Goal: Task Accomplishment & Management: Use online tool/utility

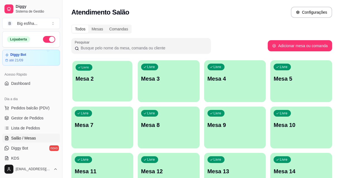
click at [116, 83] on div "Livre Mesa 2" at bounding box center [102, 78] width 60 height 34
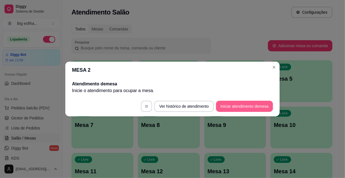
click at [237, 110] on button "Iniciar atendimento de mesa" at bounding box center [244, 106] width 57 height 11
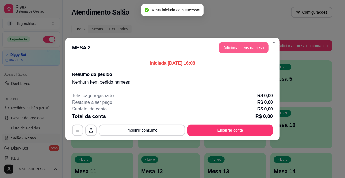
click at [249, 47] on button "Adicionar itens na mesa" at bounding box center [244, 47] width 50 height 11
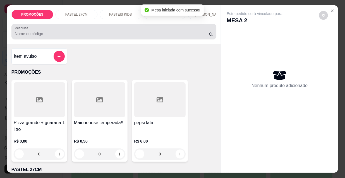
click at [159, 29] on div at bounding box center [114, 31] width 198 height 11
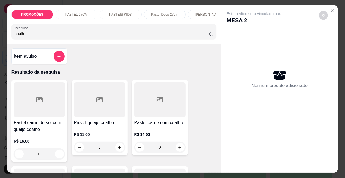
type input "coalh"
click at [99, 103] on icon at bounding box center [99, 100] width 7 height 7
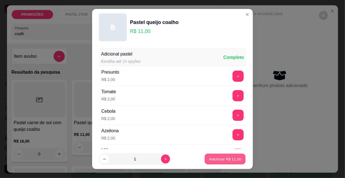
click at [224, 157] on p "Adicionar R$ 11,00" at bounding box center [225, 158] width 32 height 5
type input "1"
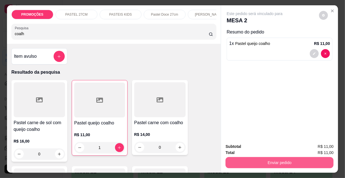
click at [247, 157] on button "Enviar pedido" at bounding box center [279, 162] width 108 height 11
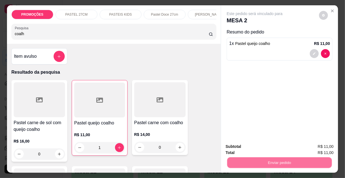
click at [247, 150] on button "Não registrar e enviar pedido" at bounding box center [261, 147] width 58 height 11
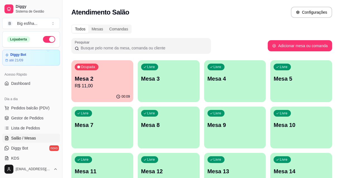
click at [34, 133] on ul "Pedidos balcão (PDV) Gestor de Pedidos Lista de Pedidos Salão / Mesas Diggy Bot…" at bounding box center [31, 132] width 58 height 59
click at [30, 130] on span "Lista de Pedidos" at bounding box center [25, 128] width 29 height 6
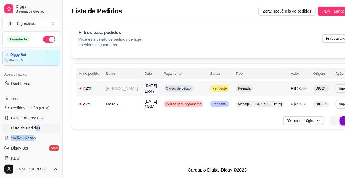
click at [151, 90] on td "[DATE] 16:47" at bounding box center [150, 89] width 19 height 16
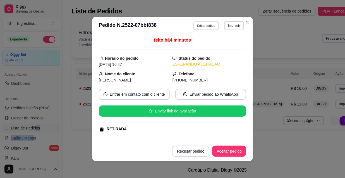
click at [196, 26] on button "Editar pedido" at bounding box center [206, 25] width 26 height 9
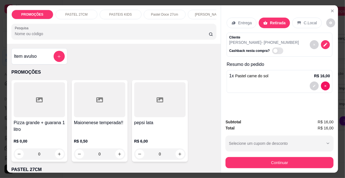
click at [44, 113] on div at bounding box center [39, 99] width 51 height 35
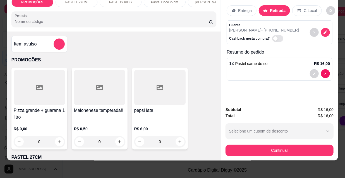
scroll to position [14, 0]
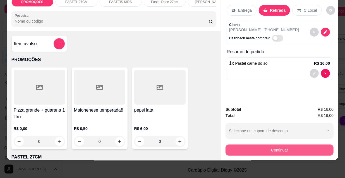
click at [271, 144] on button "Continuar" at bounding box center [279, 149] width 108 height 11
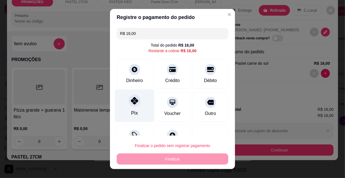
click at [134, 110] on div "Pix" at bounding box center [134, 106] width 39 height 33
type input "R$ 0,00"
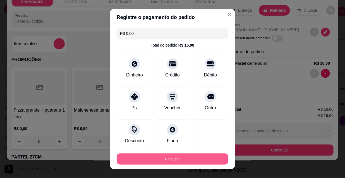
drag, startPoint x: 162, startPoint y: 154, endPoint x: 163, endPoint y: 157, distance: 3.4
click at [162, 155] on footer "Finalizar" at bounding box center [172, 159] width 125 height 20
click at [163, 157] on button "Finalizar" at bounding box center [173, 158] width 112 height 11
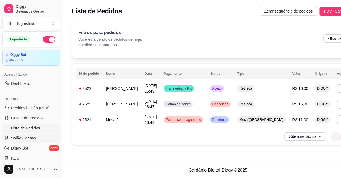
click at [21, 136] on span "Salão / Mesas" at bounding box center [23, 138] width 25 height 6
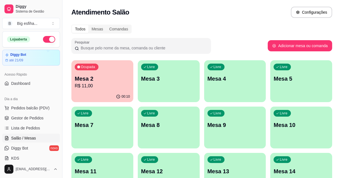
click at [168, 76] on p "Mesa 3" at bounding box center [168, 79] width 55 height 8
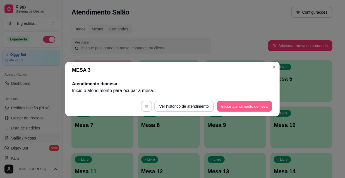
click at [237, 107] on button "Iniciar atendimento de mesa" at bounding box center [244, 106] width 55 height 11
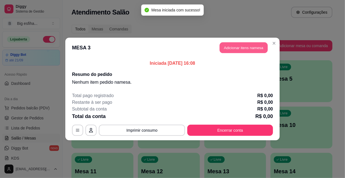
click at [240, 51] on button "Adicionar itens na mesa" at bounding box center [244, 47] width 48 height 11
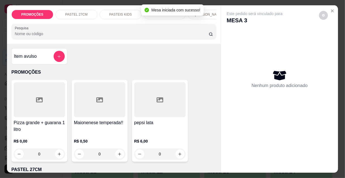
click at [56, 103] on div at bounding box center [39, 99] width 51 height 35
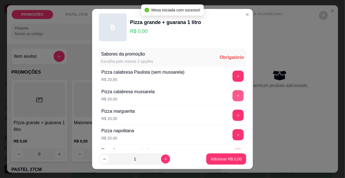
click at [232, 96] on button "+" at bounding box center [237, 95] width 11 height 11
click at [233, 96] on button "+" at bounding box center [238, 95] width 11 height 11
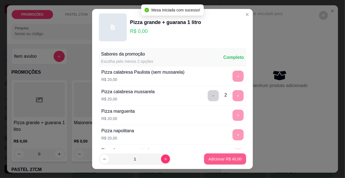
click at [228, 159] on p "Adicionar R$ 40,00" at bounding box center [224, 159] width 33 height 6
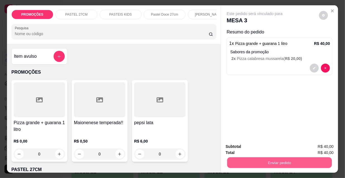
click at [270, 163] on button "Enviar pedido" at bounding box center [279, 162] width 105 height 11
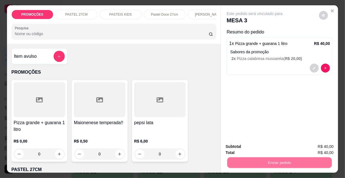
click at [260, 148] on button "Não registrar e enviar pedido" at bounding box center [261, 147] width 58 height 11
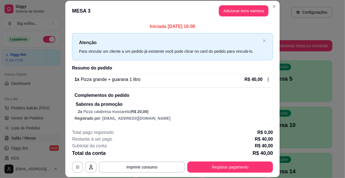
scroll to position [2, 0]
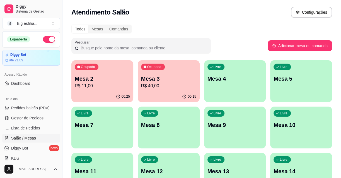
click at [226, 88] on div "Livre Mesa 4" at bounding box center [235, 77] width 62 height 35
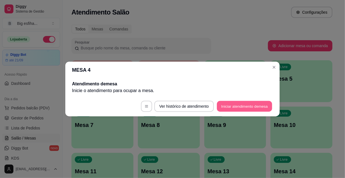
click at [227, 108] on button "Iniciar atendimento de mesa" at bounding box center [244, 106] width 55 height 11
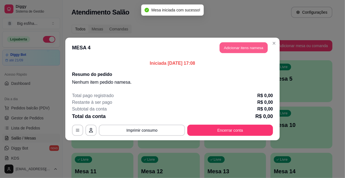
click at [228, 47] on button "Adicionar itens na mesa" at bounding box center [244, 47] width 48 height 11
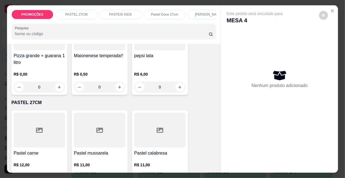
scroll to position [101, 0]
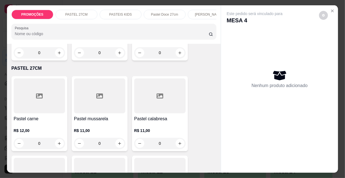
click at [49, 94] on div at bounding box center [39, 95] width 51 height 35
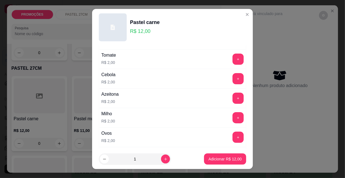
scroll to position [50, 0]
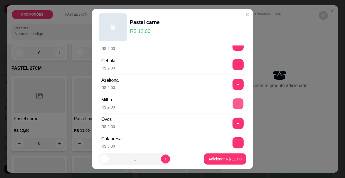
click at [233, 103] on button "+" at bounding box center [238, 103] width 11 height 11
click at [233, 86] on button "+" at bounding box center [238, 84] width 11 height 11
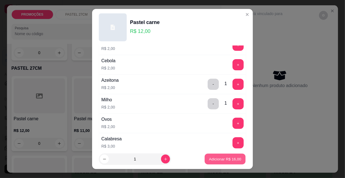
click at [228, 159] on p "Adicionar R$ 16,00" at bounding box center [225, 158] width 32 height 5
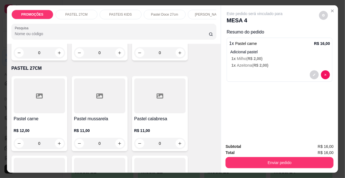
scroll to position [0, 179]
click at [125, 11] on div "Kibes" at bounding box center [118, 14] width 42 height 9
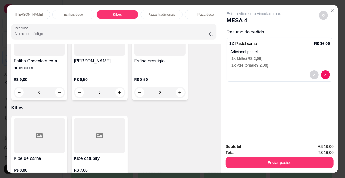
scroll to position [14, 0]
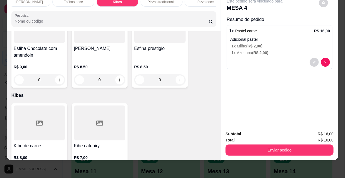
click at [119, 168] on icon "increase-product-quantity" at bounding box center [119, 170] width 4 height 4
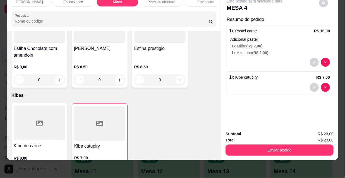
type input "1"
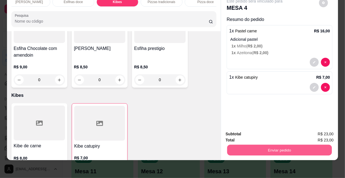
click at [277, 148] on button "Enviar pedido" at bounding box center [279, 149] width 105 height 11
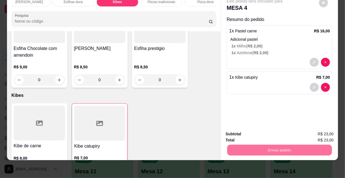
click at [273, 134] on button "Não registrar e enviar pedido" at bounding box center [261, 132] width 56 height 10
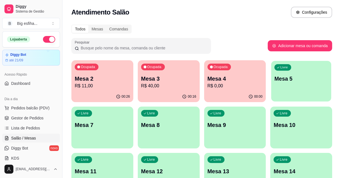
click at [290, 89] on div "Livre Mesa 5" at bounding box center [301, 78] width 60 height 34
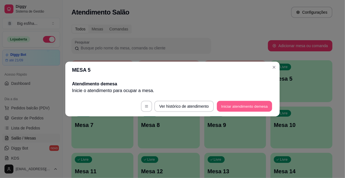
click at [254, 106] on button "Iniciar atendimento de mesa" at bounding box center [244, 106] width 55 height 11
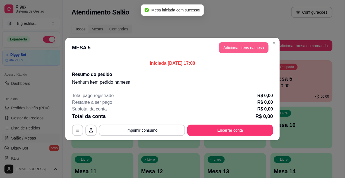
click at [233, 46] on button "Adicionar itens na mesa" at bounding box center [244, 47] width 50 height 11
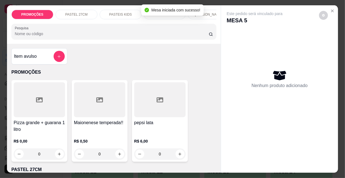
scroll to position [0, 179]
drag, startPoint x: 109, startPoint y: 14, endPoint x: 90, endPoint y: 72, distance: 61.7
click at [109, 13] on div "Kibes" at bounding box center [118, 14] width 42 height 9
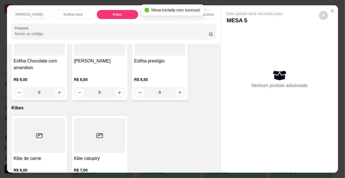
scroll to position [14, 0]
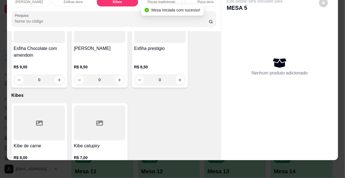
click at [55, 166] on button "increase-product-quantity" at bounding box center [59, 170] width 9 height 9
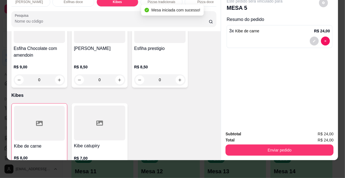
click at [57, 169] on icon "increase-product-quantity" at bounding box center [59, 171] width 4 height 4
type input "6"
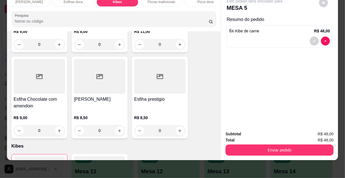
scroll to position [4487, 0]
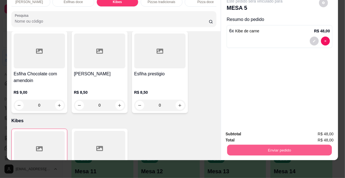
click at [259, 151] on button "Enviar pedido" at bounding box center [279, 149] width 105 height 11
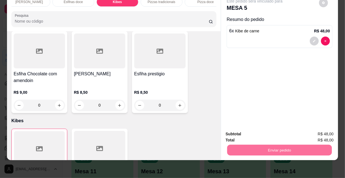
click at [266, 131] on button "Não registrar e enviar pedido" at bounding box center [261, 132] width 58 height 11
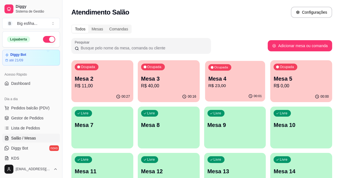
click at [206, 84] on div "Ocupada Mesa 4 R$ 23,00" at bounding box center [235, 76] width 60 height 30
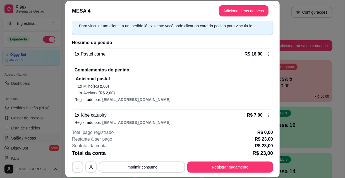
scroll to position [32, 0]
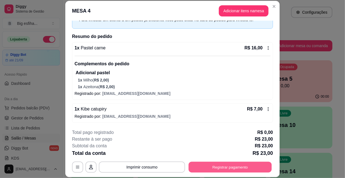
click at [245, 169] on button "Registrar pagamento" at bounding box center [230, 166] width 83 height 11
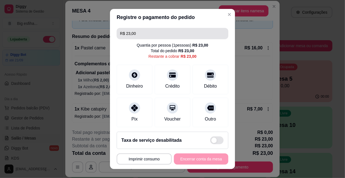
click at [151, 34] on input "R$ 23,00" at bounding box center [172, 33] width 105 height 11
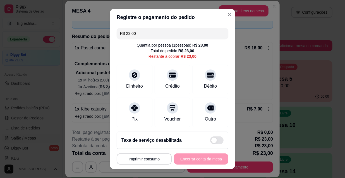
click at [151, 34] on input "R$ 23,00" at bounding box center [172, 33] width 105 height 11
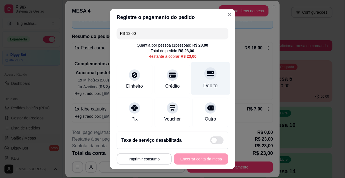
click at [194, 81] on div "Débito" at bounding box center [210, 78] width 39 height 33
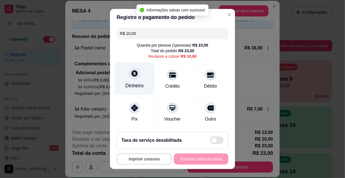
click at [131, 71] on icon at bounding box center [134, 73] width 6 height 6
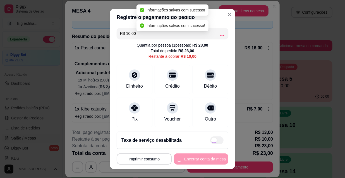
type input "R$ 0,00"
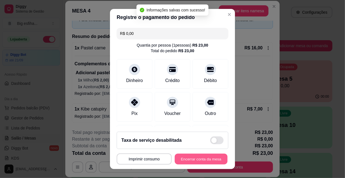
click at [204, 158] on button "Encerrar conta da mesa" at bounding box center [201, 159] width 53 height 11
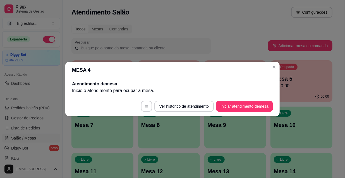
scroll to position [0, 0]
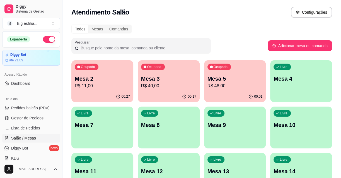
click at [100, 81] on p "Mesa 2" at bounding box center [102, 79] width 55 height 8
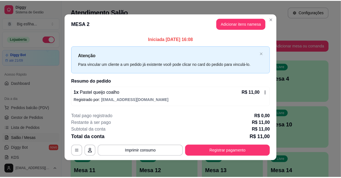
scroll to position [2, 0]
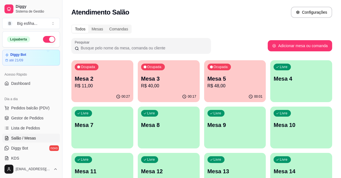
click at [162, 87] on p "R$ 40,00" at bounding box center [168, 86] width 55 height 7
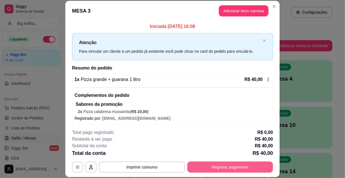
click at [231, 167] on button "Registrar pagamento" at bounding box center [230, 166] width 86 height 11
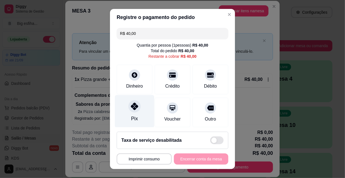
click at [133, 116] on div "Pix" at bounding box center [134, 118] width 7 height 7
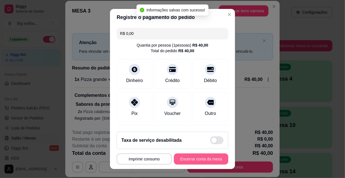
type input "R$ 0,00"
click at [193, 157] on button "Encerrar conta da mesa" at bounding box center [201, 158] width 54 height 11
